Goal: Task Accomplishment & Management: Complete application form

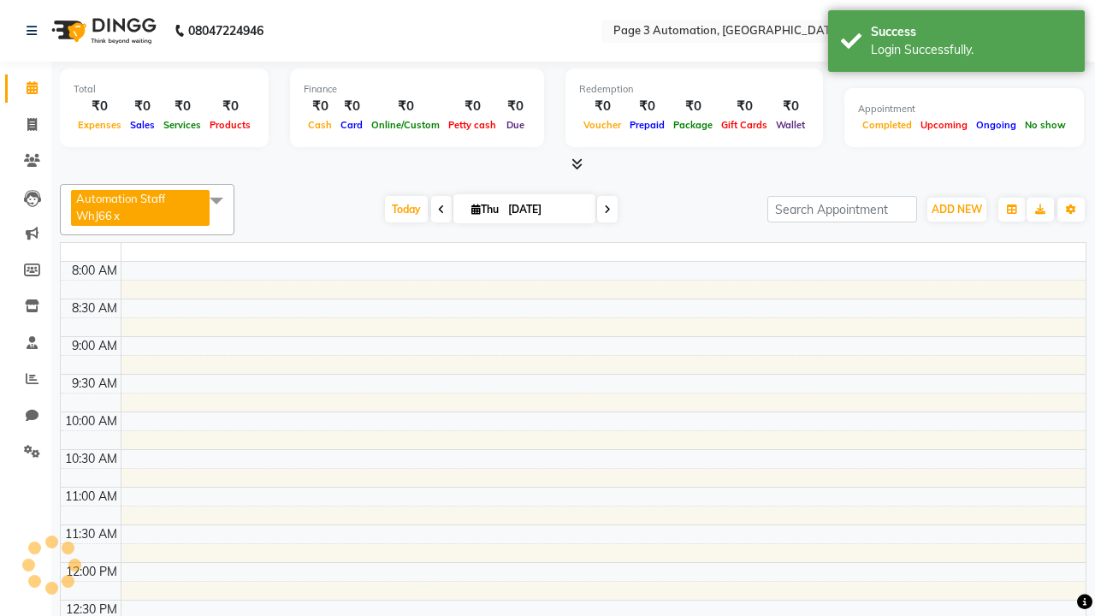
select select "en"
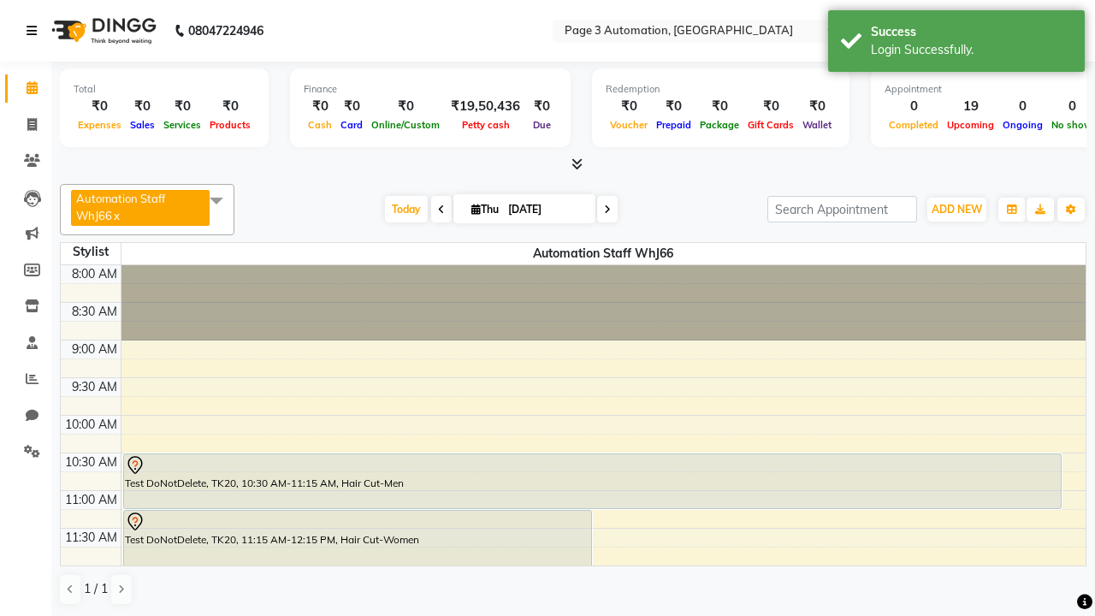
click at [35, 31] on icon at bounding box center [32, 31] width 10 height 12
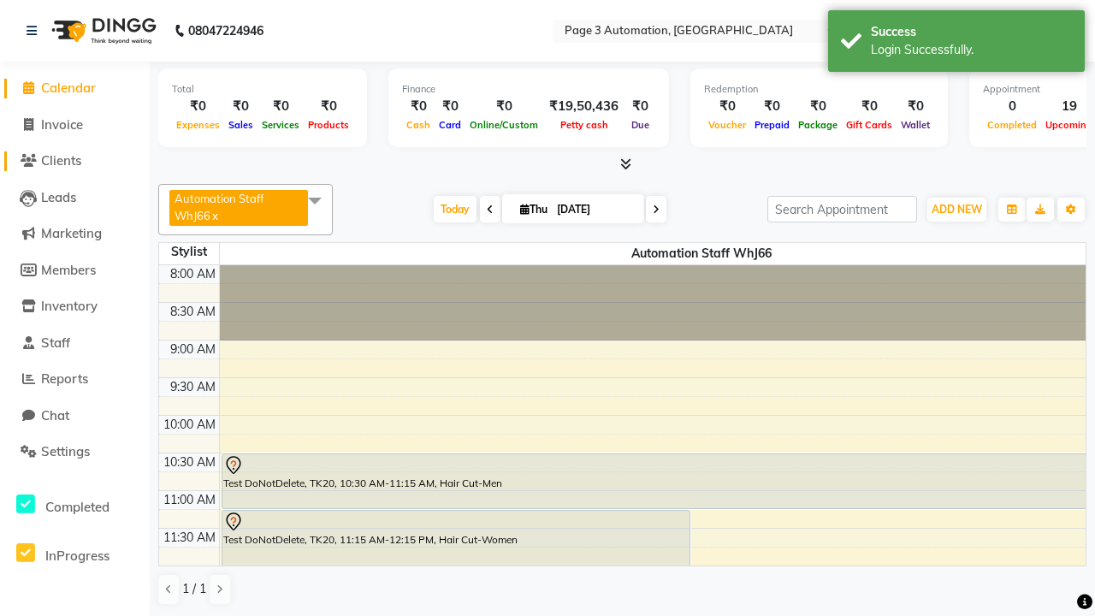
click at [74, 161] on span "Clients" at bounding box center [61, 160] width 40 height 16
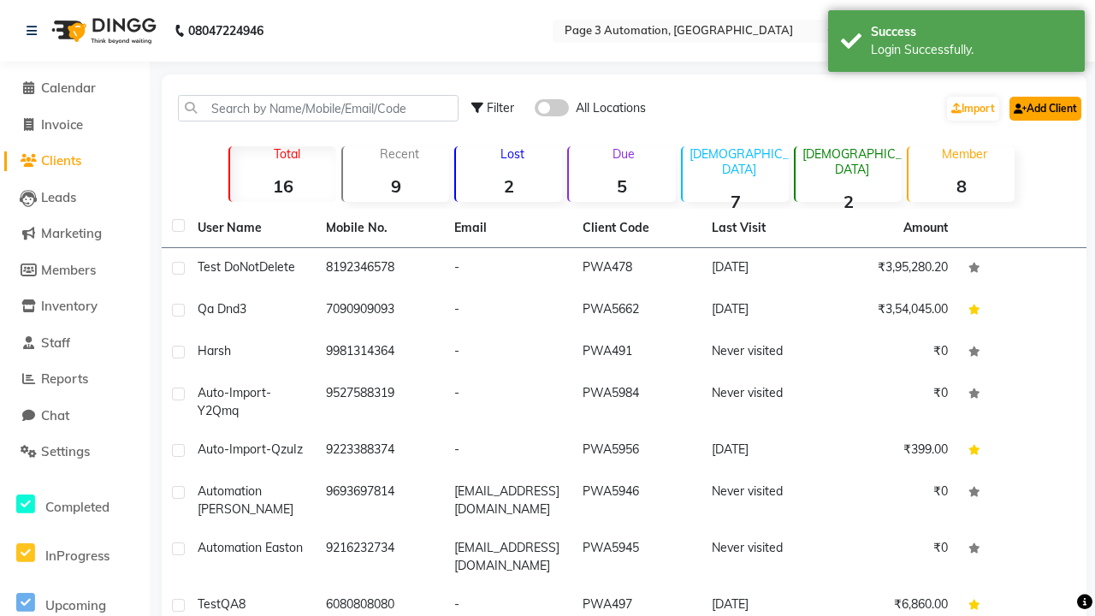
click at [1044, 108] on link "Add Client" at bounding box center [1045, 109] width 72 height 24
select select "22"
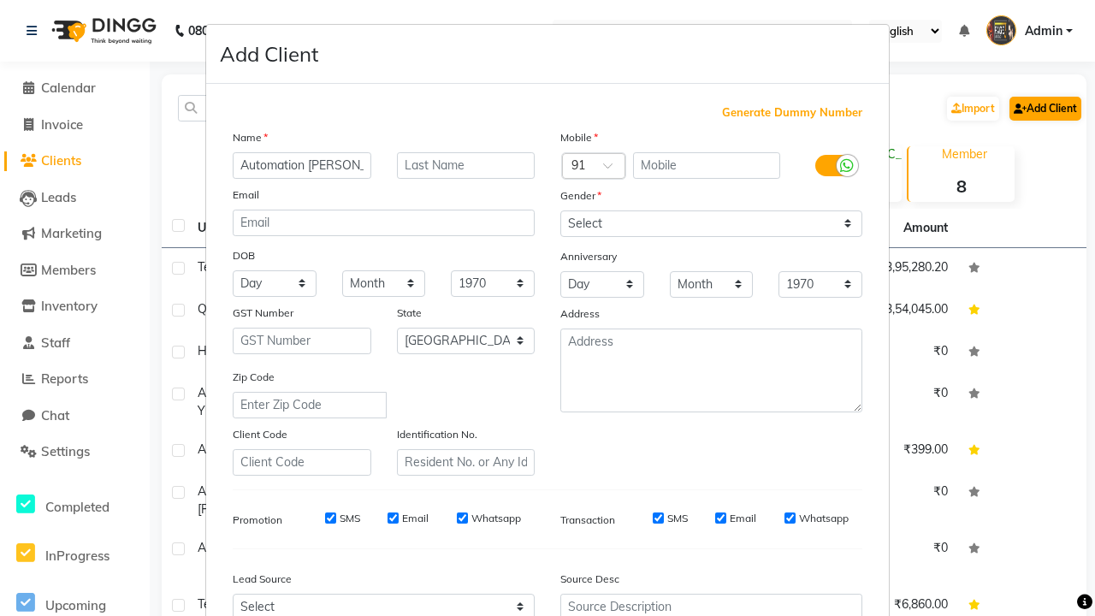
type input "Automation [PERSON_NAME]"
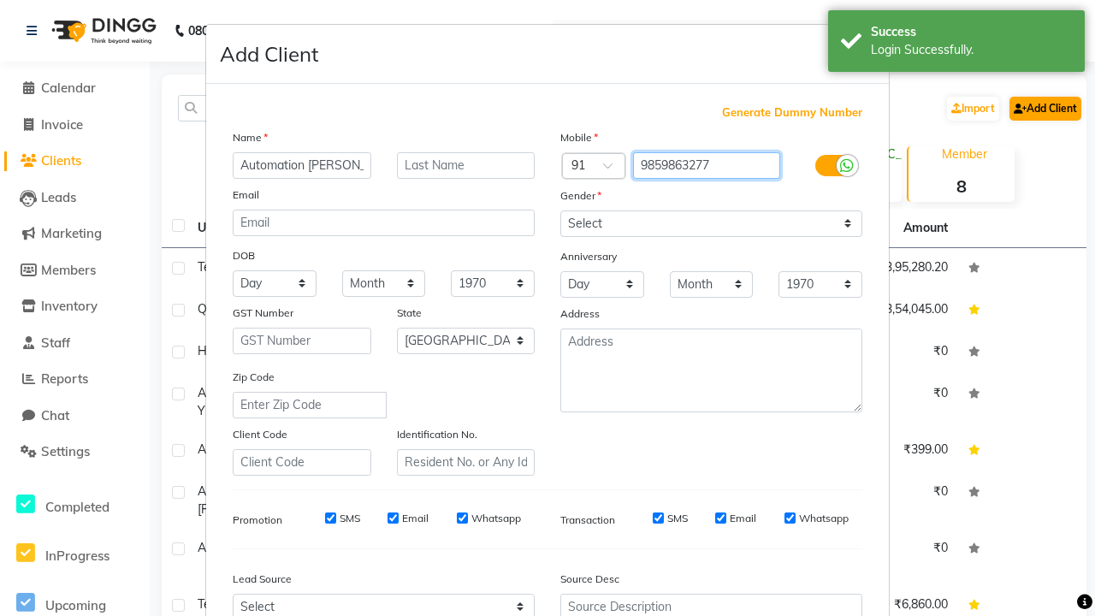
type input "9859863277"
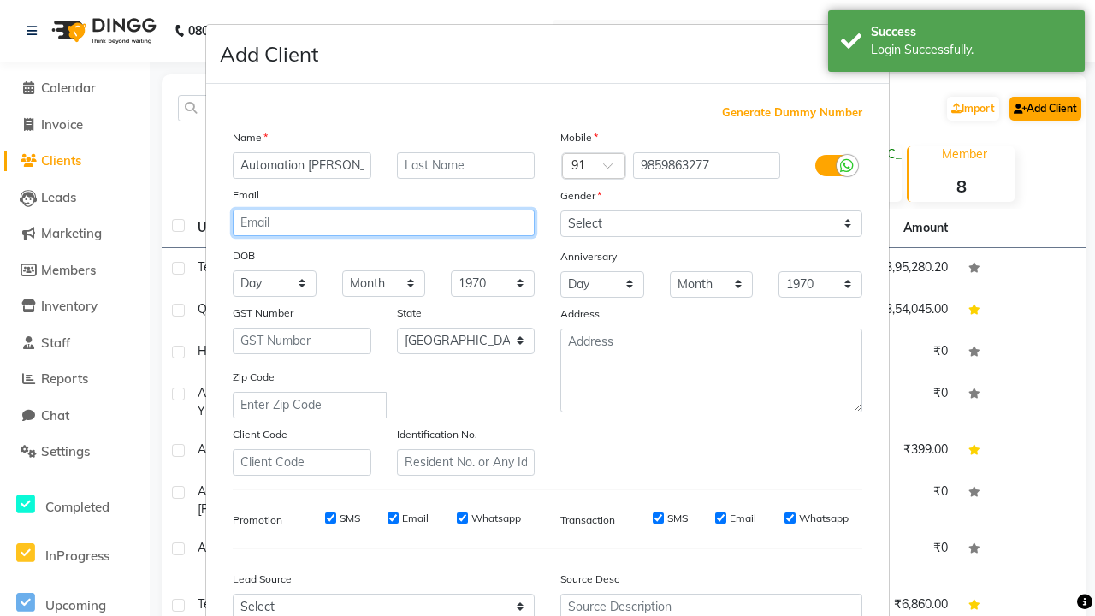
type input "[EMAIL_ADDRESS][DOMAIN_NAME]"
select select "[DEMOGRAPHIC_DATA]"
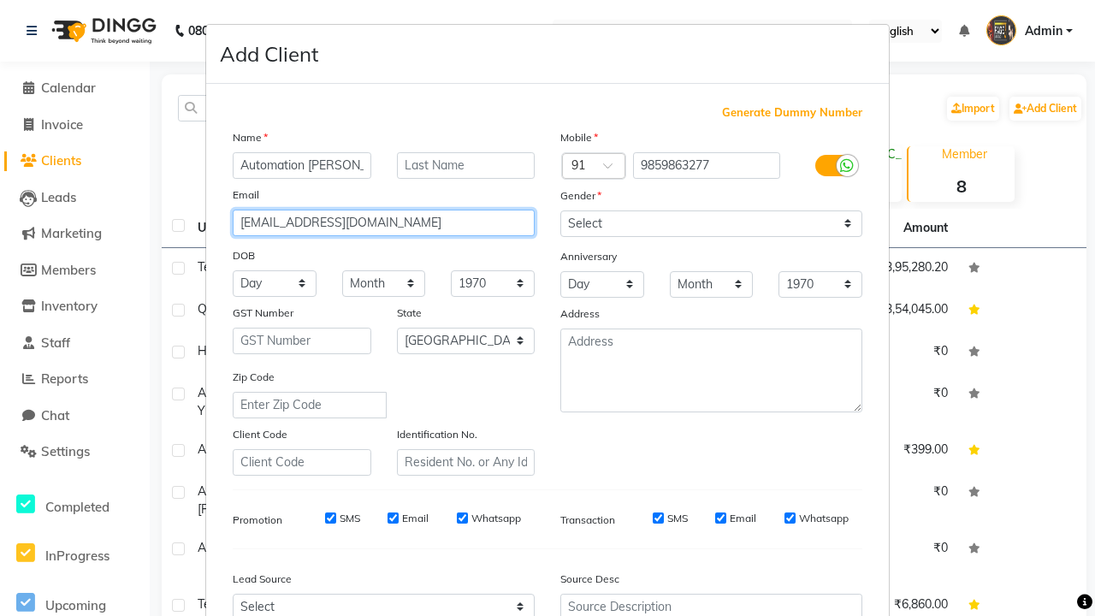
type input "[EMAIL_ADDRESS][DOMAIN_NAME]"
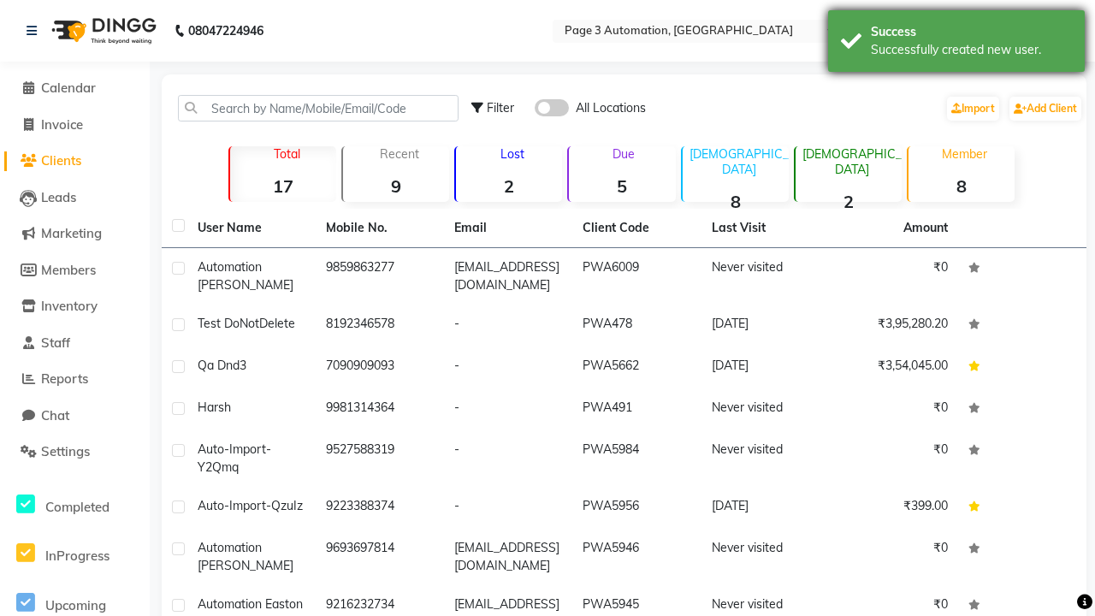
click at [956, 44] on div "Successfully created new user." at bounding box center [971, 50] width 201 height 18
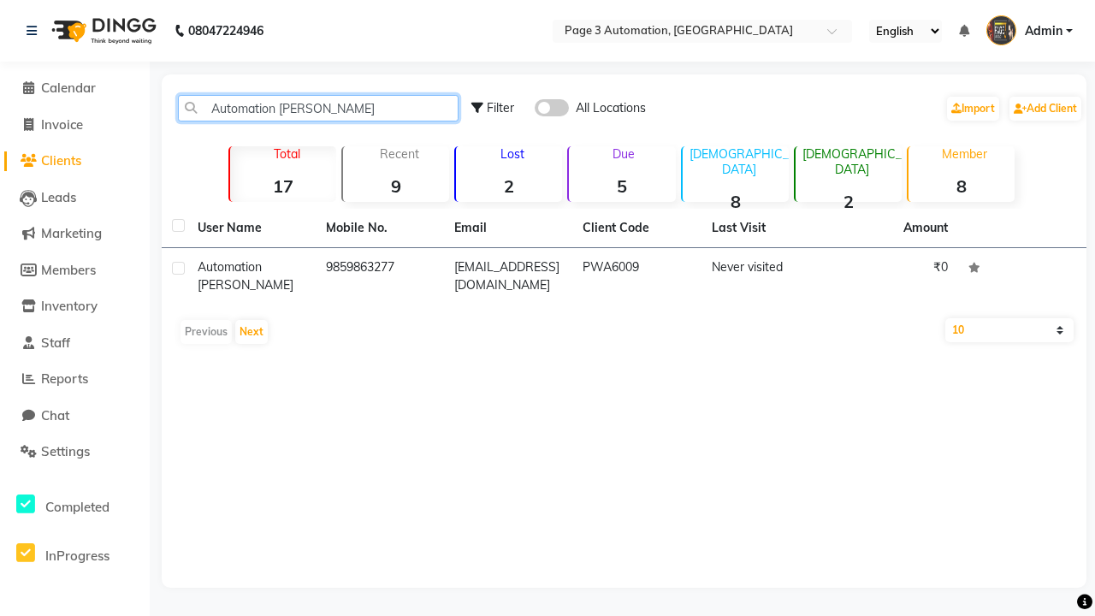
type input "Automation [PERSON_NAME]"
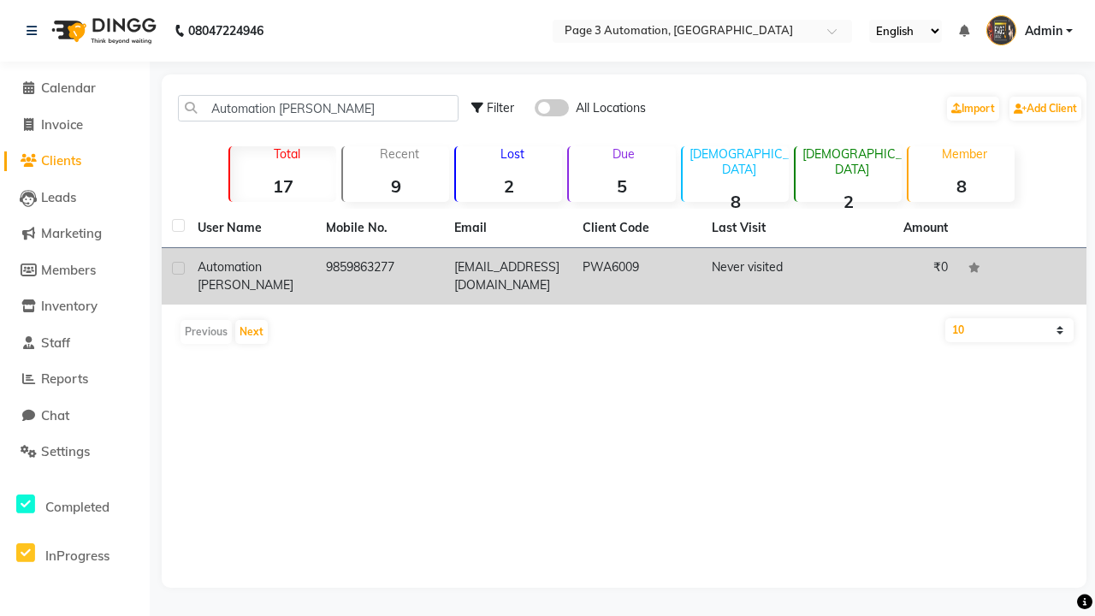
click at [624, 276] on td "PWA6009" at bounding box center [636, 276] width 128 height 56
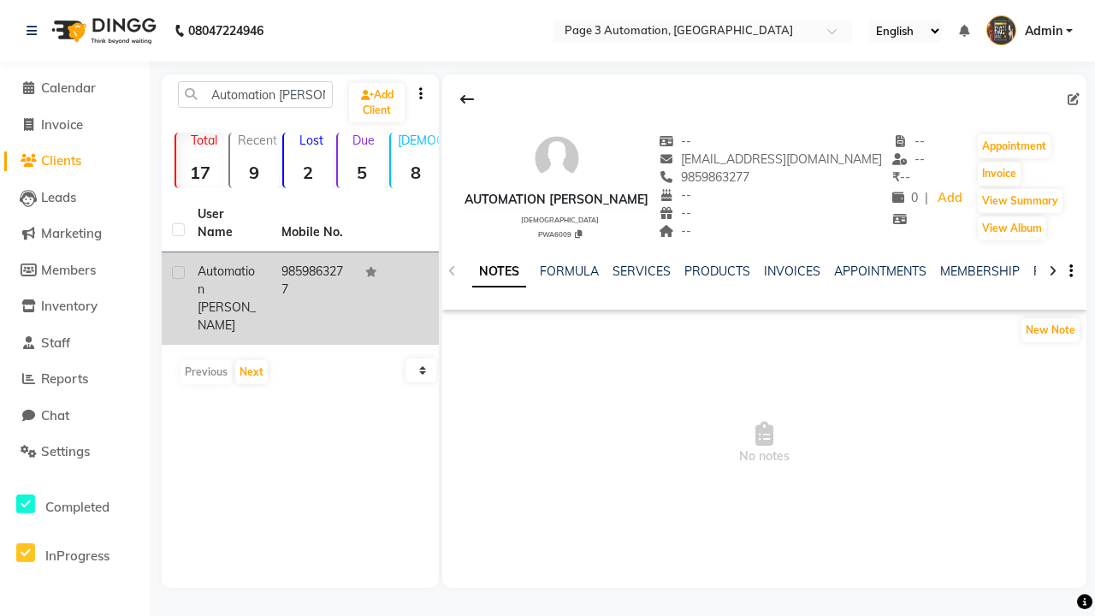
click at [499, 271] on link "NOTES" at bounding box center [499, 272] width 54 height 31
click at [642, 271] on link "SERVICES" at bounding box center [641, 270] width 58 height 15
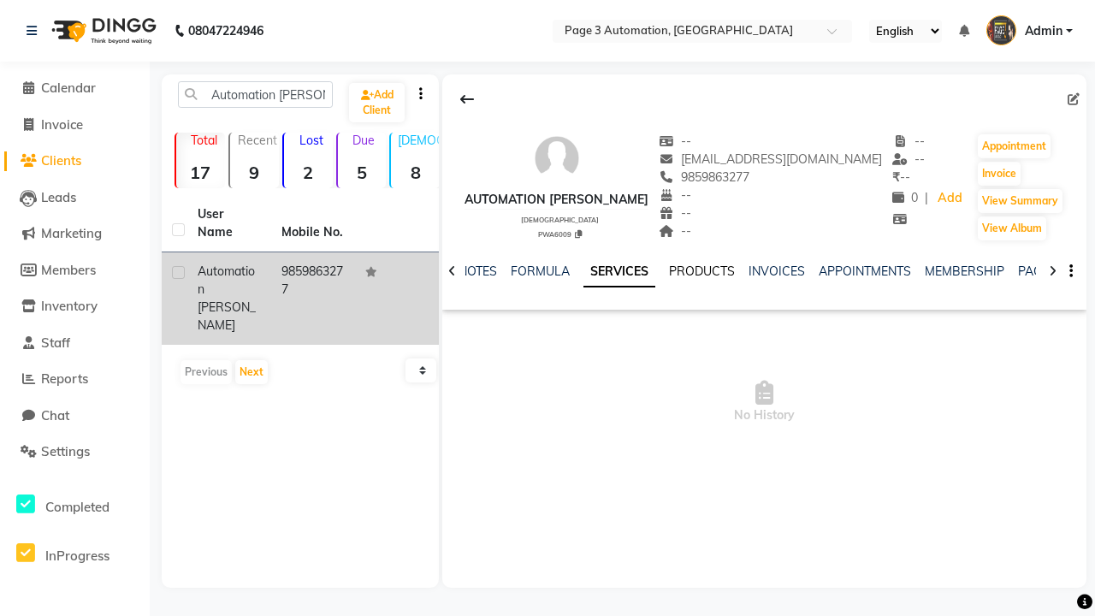
click at [669, 271] on link "PRODUCTS" at bounding box center [702, 270] width 66 height 15
click at [533, 271] on link "INVOICES" at bounding box center [561, 270] width 56 height 15
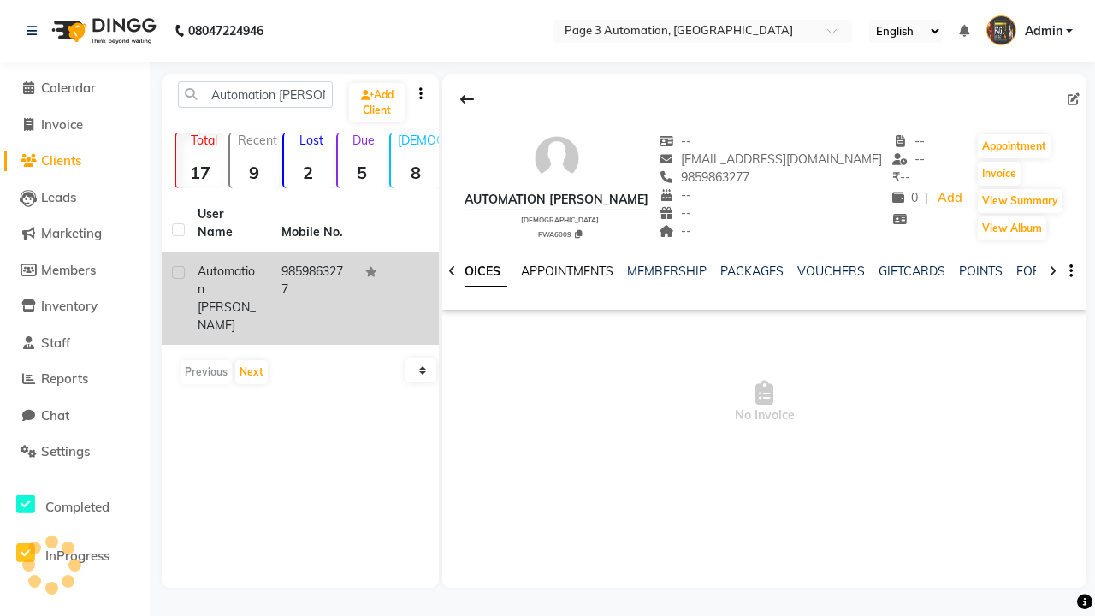
click at [613, 271] on link "APPOINTMENTS" at bounding box center [567, 270] width 92 height 15
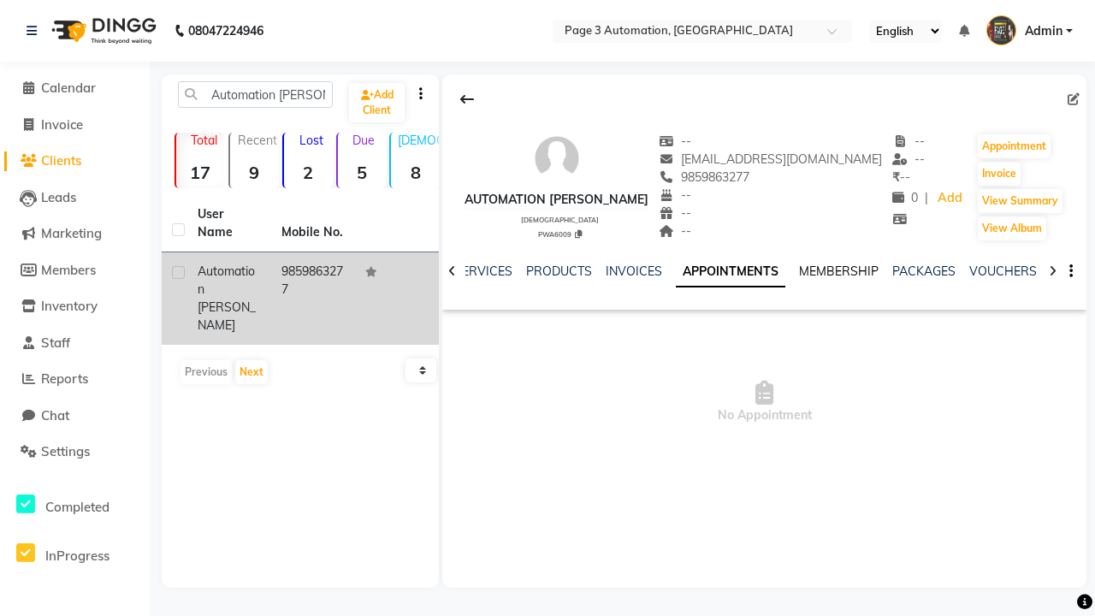
click at [799, 271] on link "MEMBERSHIP" at bounding box center [839, 270] width 80 height 15
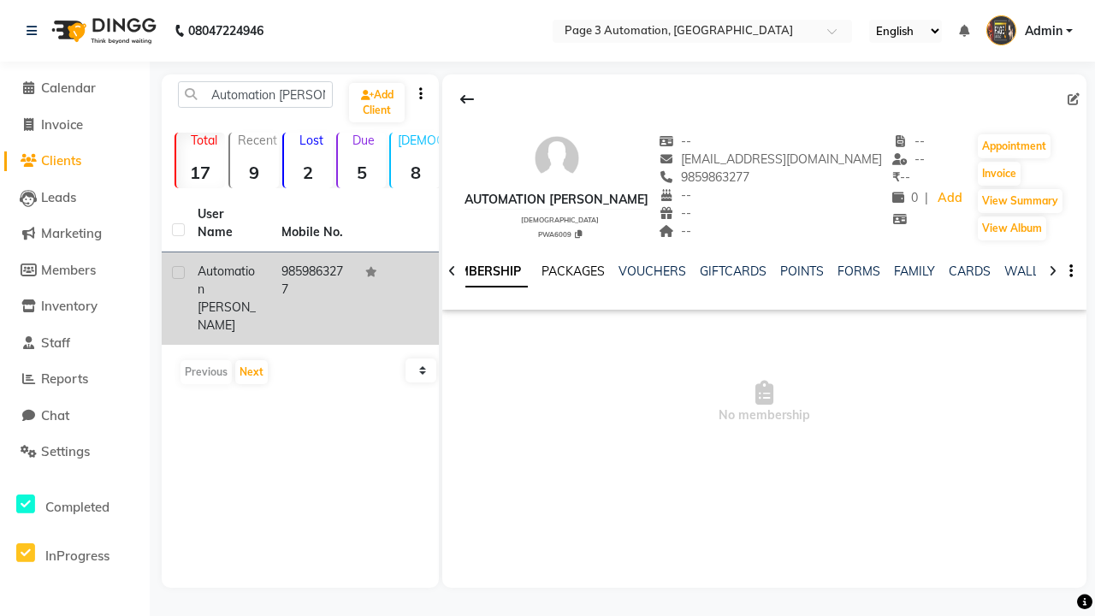
click at [542, 271] on link "PACKAGES" at bounding box center [572, 270] width 63 height 15
click at [750, 271] on link "VOUCHERS" at bounding box center [751, 270] width 68 height 15
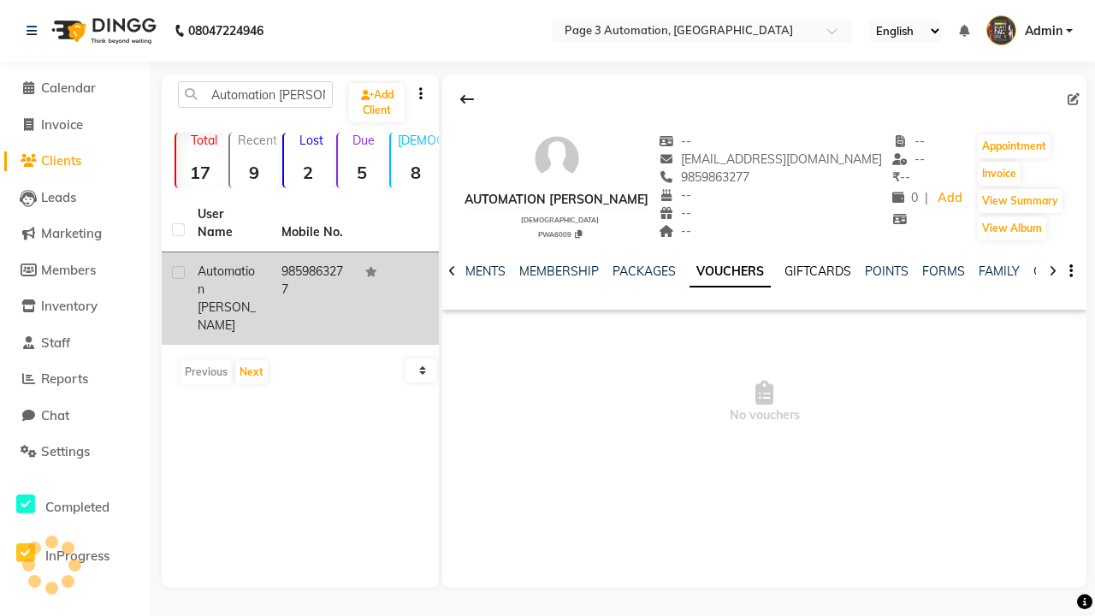
click at [784, 271] on link "GIFTCARDS" at bounding box center [817, 270] width 67 height 15
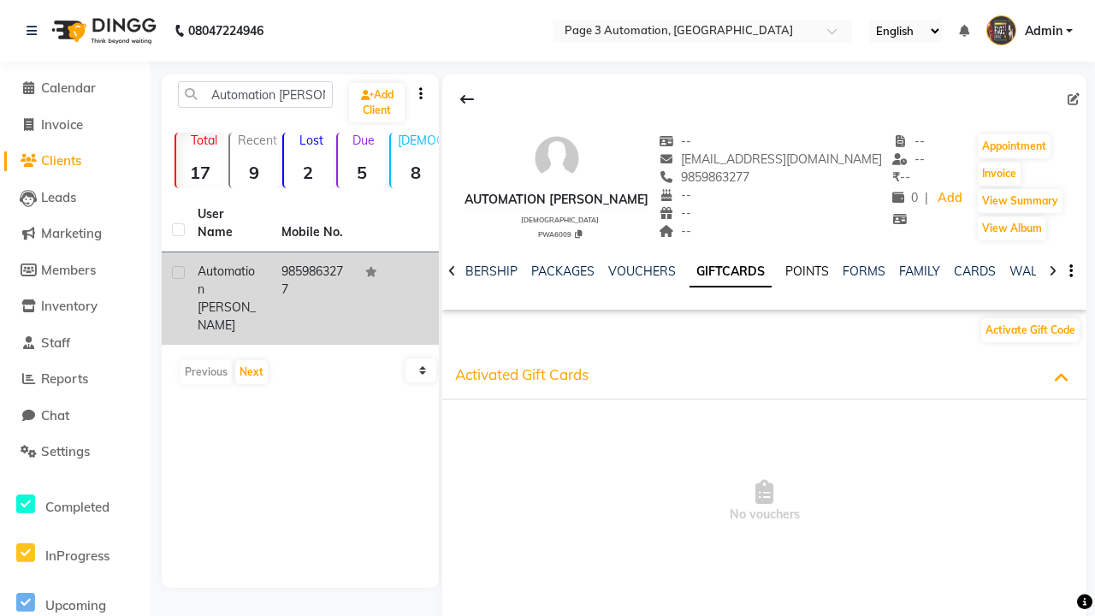
click at [785, 271] on link "POINTS" at bounding box center [807, 270] width 44 height 15
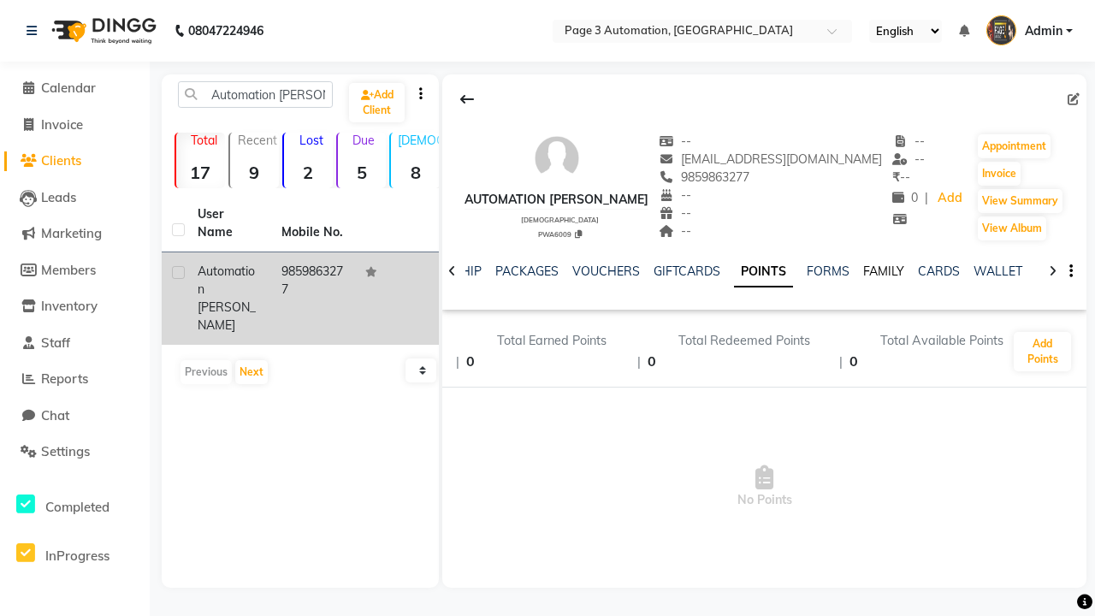
click at [884, 271] on link "FAMILY" at bounding box center [883, 270] width 41 height 15
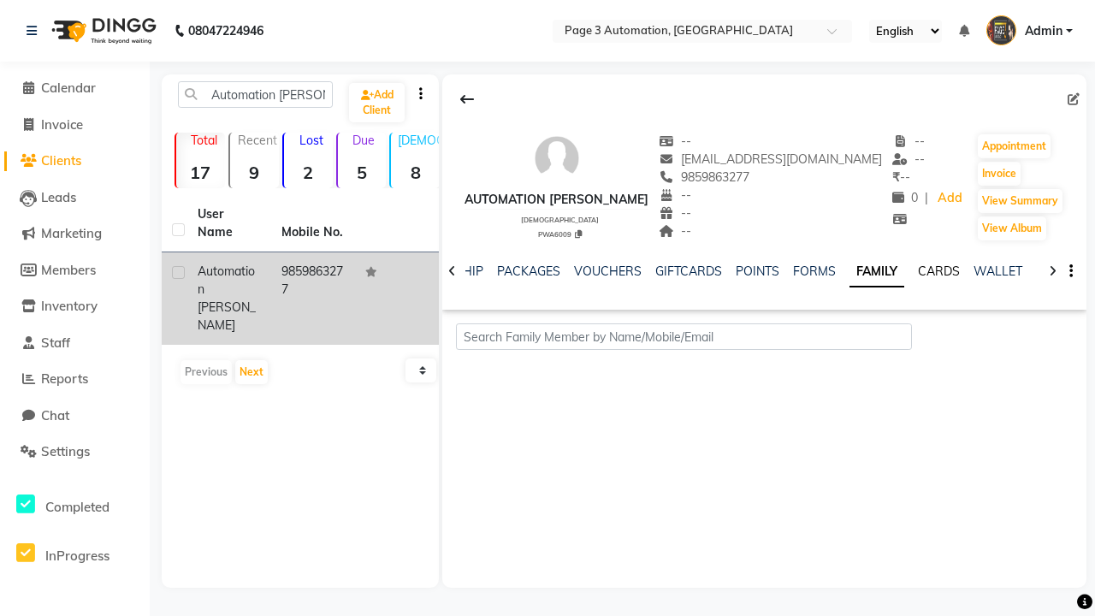
click at [938, 271] on link "CARDS" at bounding box center [939, 270] width 42 height 15
click at [997, 271] on link "WALLET" at bounding box center [997, 270] width 49 height 15
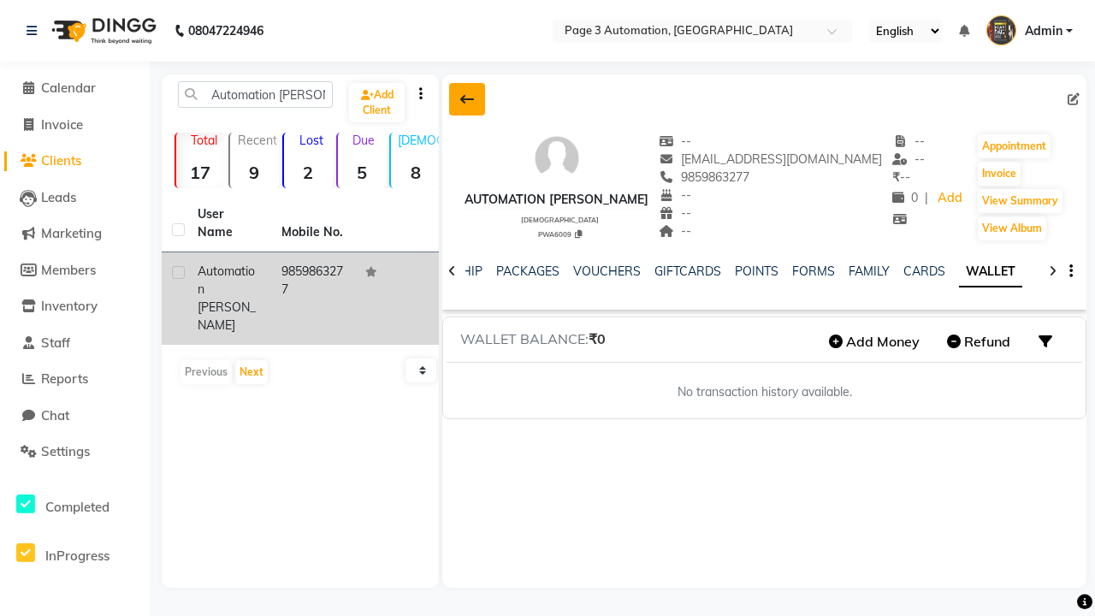
click at [467, 99] on icon at bounding box center [467, 99] width 14 height 14
